Goal: Transaction & Acquisition: Register for event/course

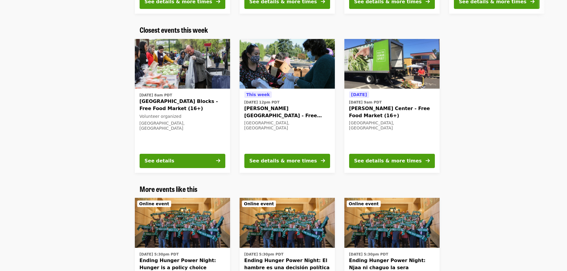
scroll to position [595, 0]
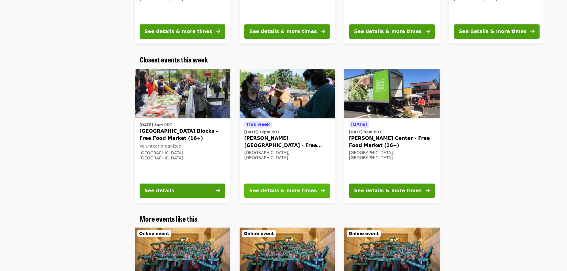
click at [323, 188] on icon "arrow-right icon" at bounding box center [323, 191] width 4 height 6
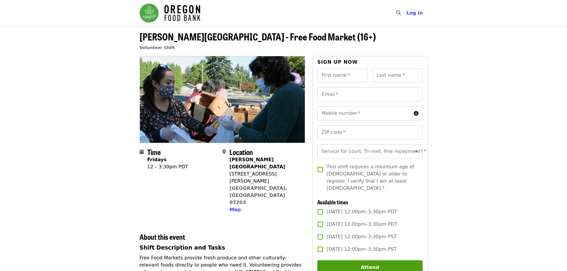
click at [167, 13] on img "Main navigation" at bounding box center [169, 13] width 61 height 19
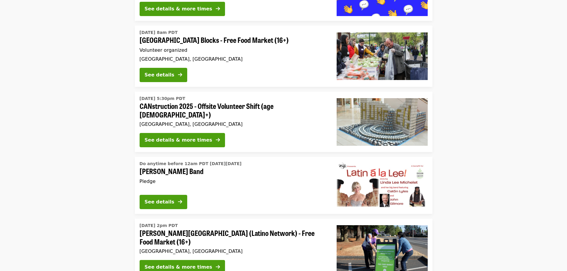
scroll to position [625, 0]
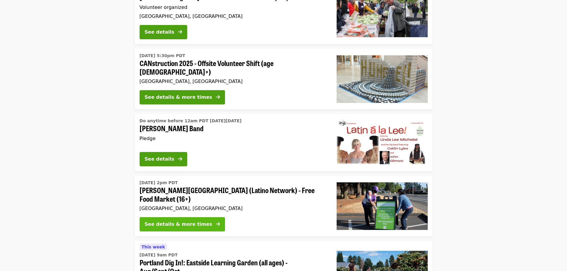
click at [196, 221] on div "See details & more times" at bounding box center [179, 224] width 68 height 7
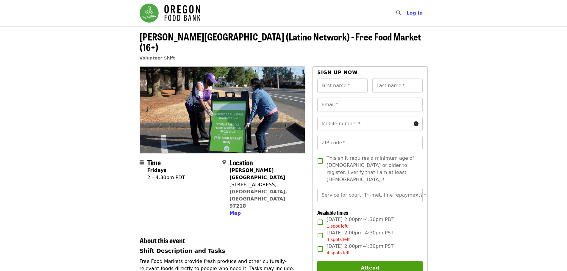
click at [152, 10] on img "Main navigation" at bounding box center [169, 13] width 61 height 19
